Goal: Task Accomplishment & Management: Manage account settings

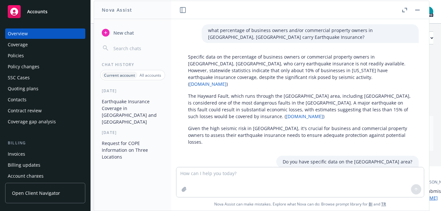
scroll to position [210, 0]
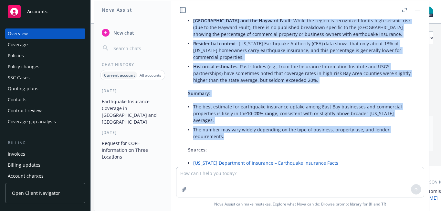
click at [47, 57] on div "Policies" at bounding box center [45, 55] width 75 height 10
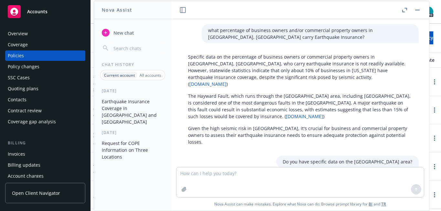
click at [53, 31] on div "Overview" at bounding box center [45, 33] width 75 height 10
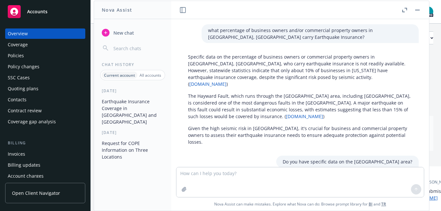
click at [184, 7] on icon "button" at bounding box center [183, 10] width 6 height 6
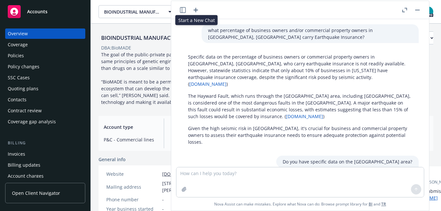
click at [196, 12] on icon "button" at bounding box center [196, 10] width 8 height 8
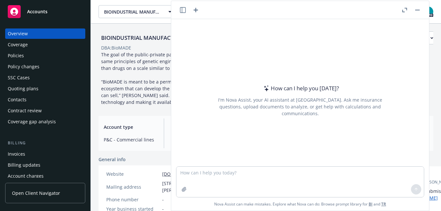
click at [421, 7] on button at bounding box center [418, 10] width 8 height 8
click at [418, 11] on button "button" at bounding box center [418, 10] width 8 height 8
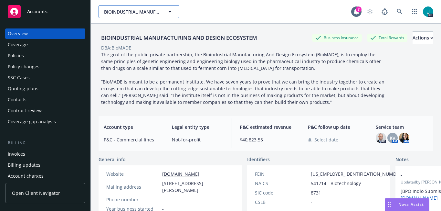
click at [146, 11] on span "BIOINDUSTRIAL MANUFACTURING AND DESIGN ECOSYSTEM" at bounding box center [132, 11] width 56 height 7
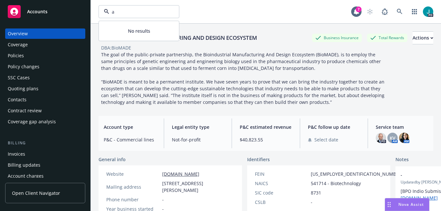
type input "a"
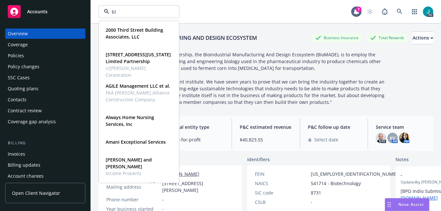
type input "blh"
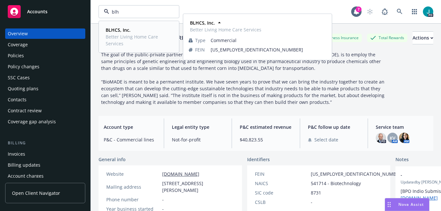
click at [135, 39] on span "Better Living Home Care Services" at bounding box center [138, 40] width 65 height 14
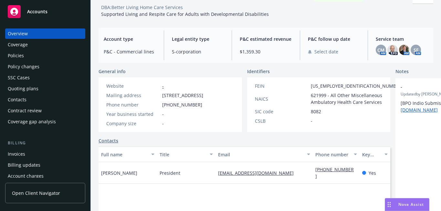
scroll to position [5, 0]
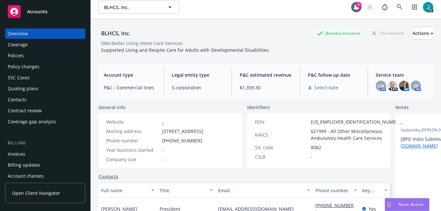
click at [32, 58] on div "Policies" at bounding box center [45, 55] width 75 height 10
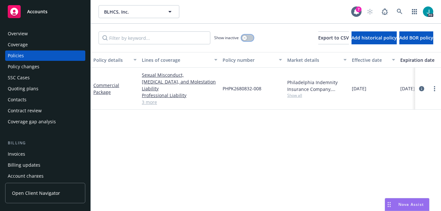
click at [246, 38] on div "button" at bounding box center [244, 38] width 5 height 5
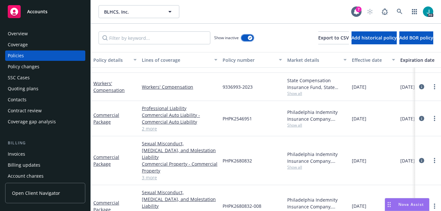
scroll to position [51, 0]
